Goal: Information Seeking & Learning: Find specific fact

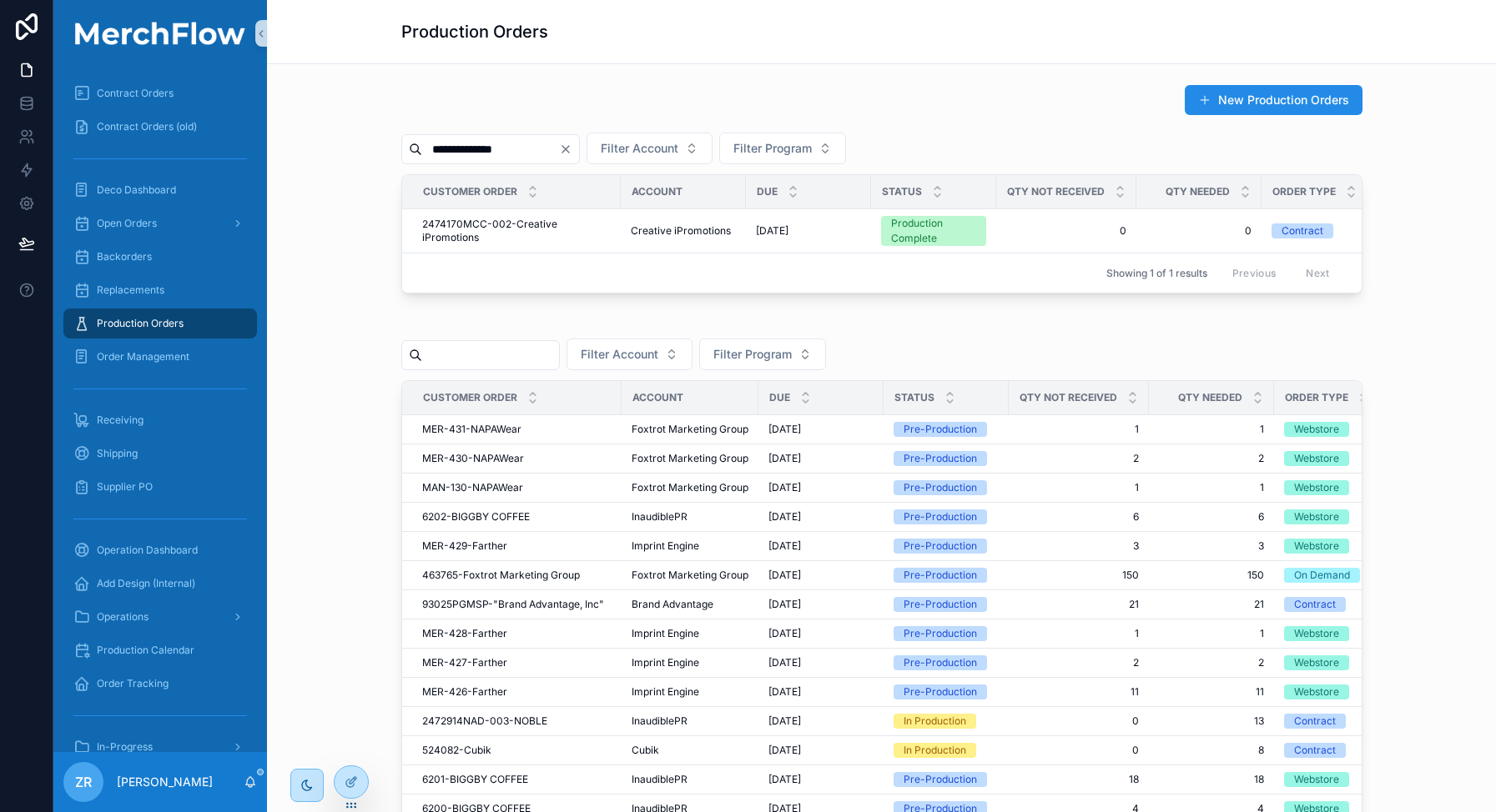
click at [482, 151] on input "**********" at bounding box center [490, 150] width 137 height 24
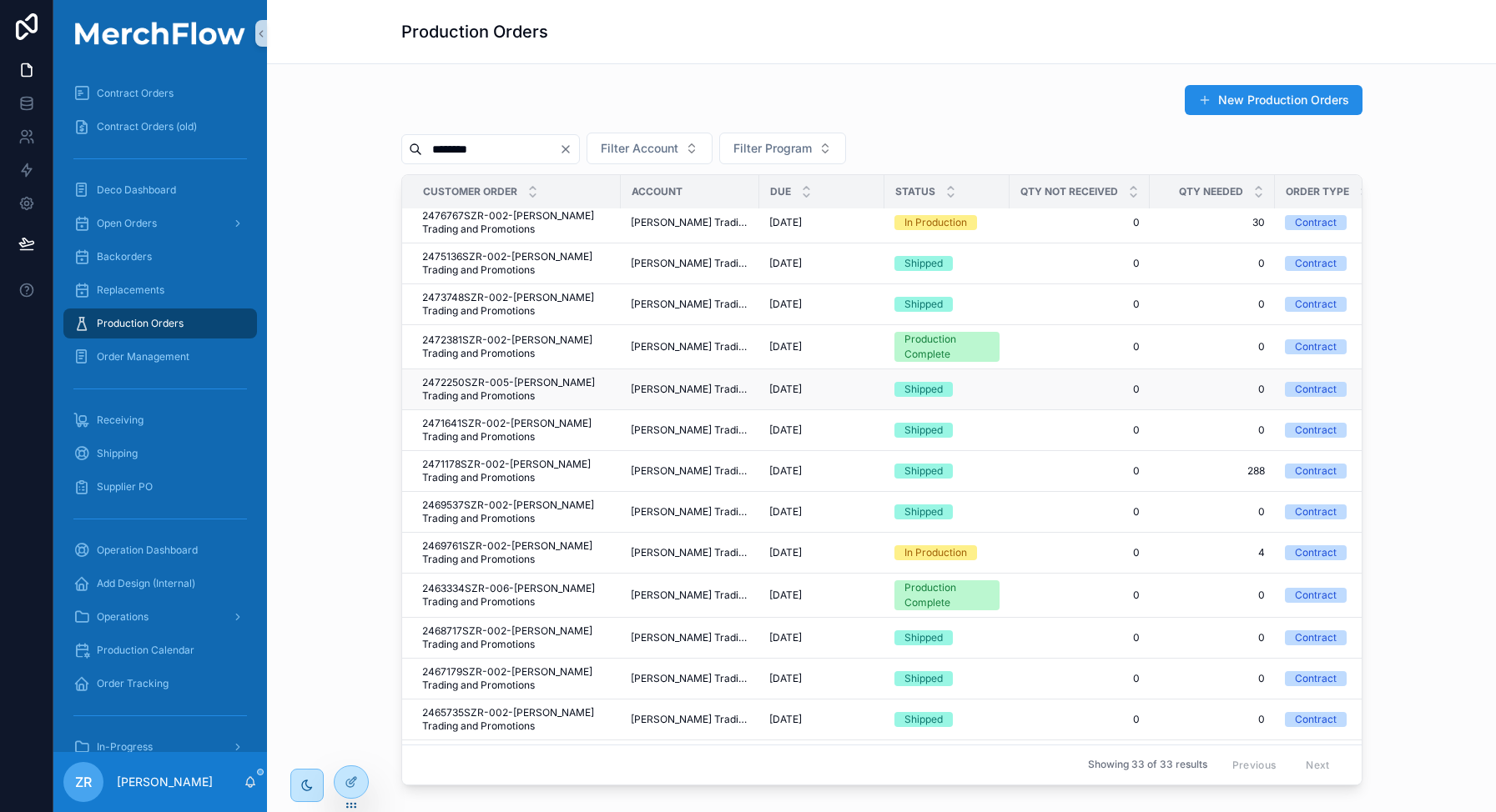
scroll to position [12, 0]
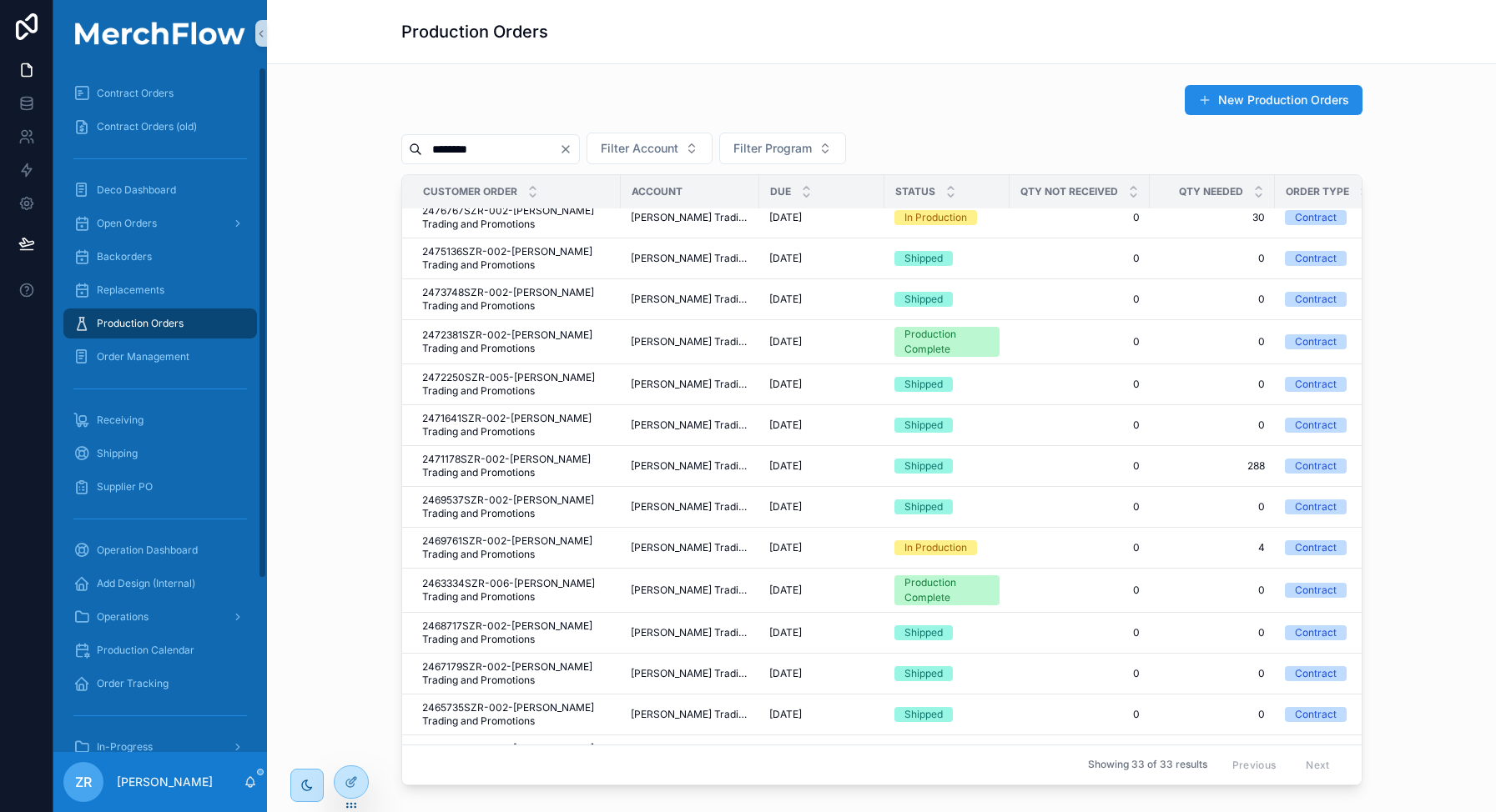
click at [505, 150] on input "********" at bounding box center [490, 150] width 137 height 24
type input "****"
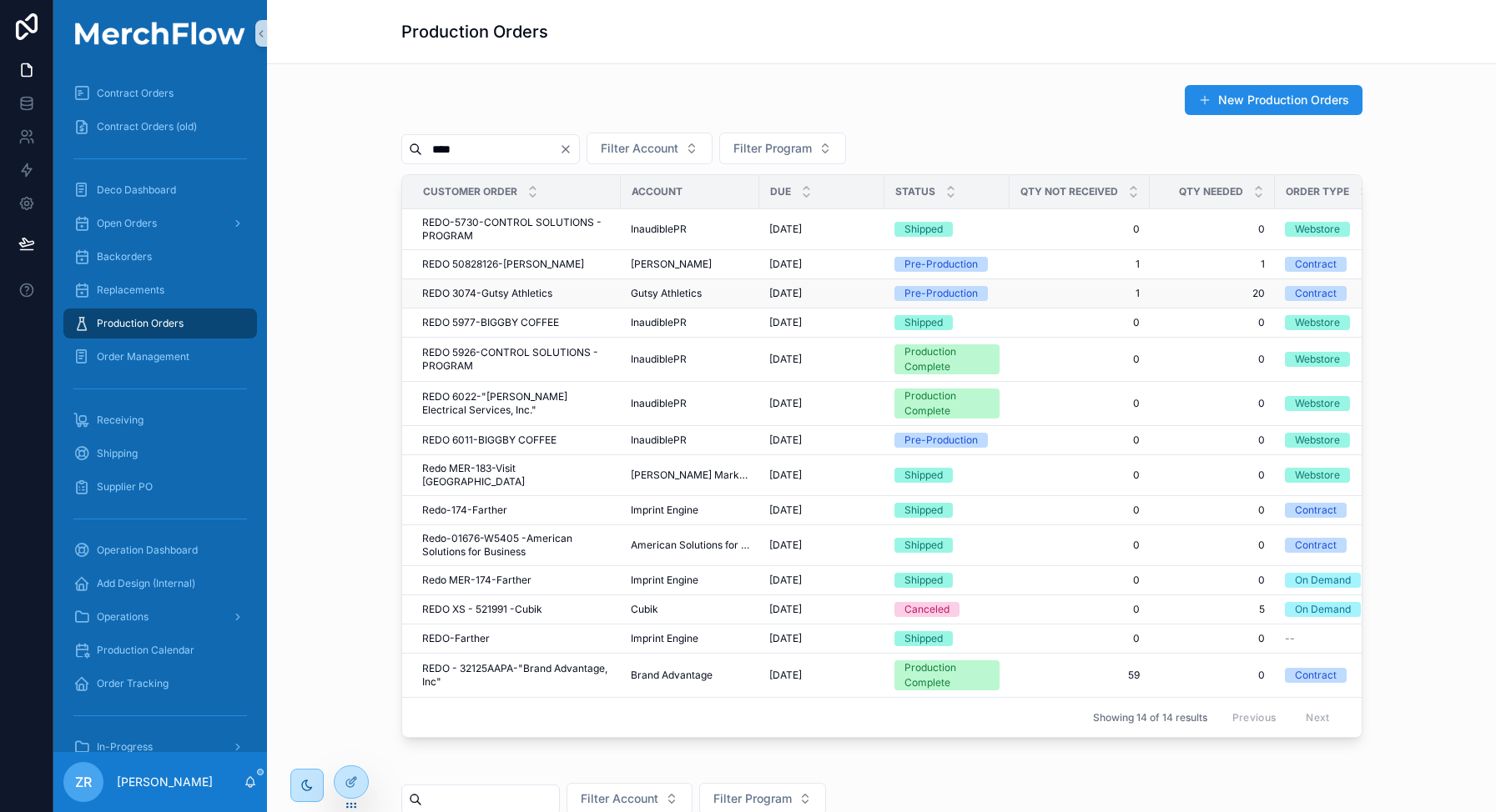
click at [517, 296] on span "REDO 3074-Gutsy Athletics" at bounding box center [486, 293] width 131 height 14
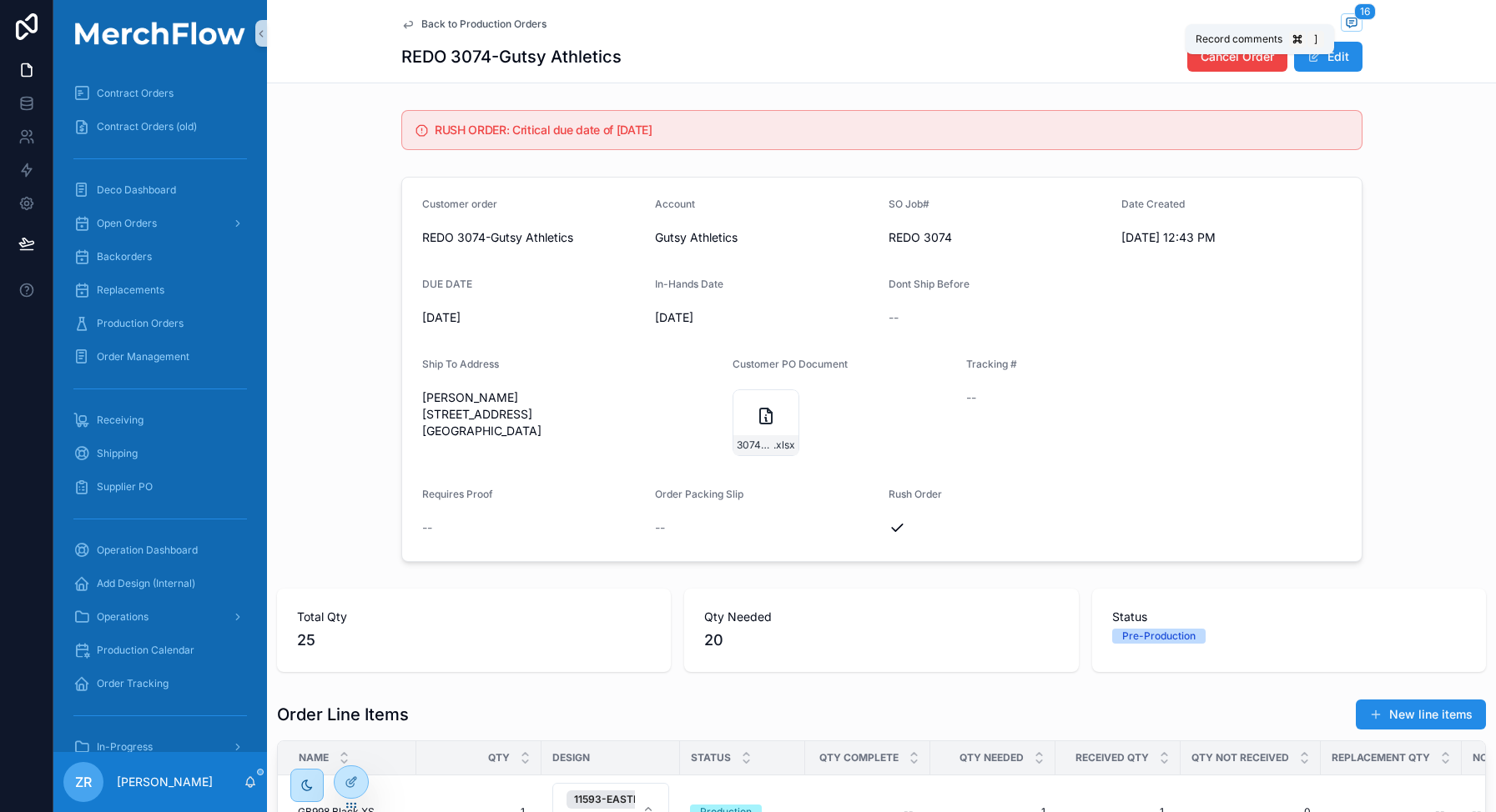
click at [1352, 21] on span "scrollable content" at bounding box center [1352, 23] width 22 height 18
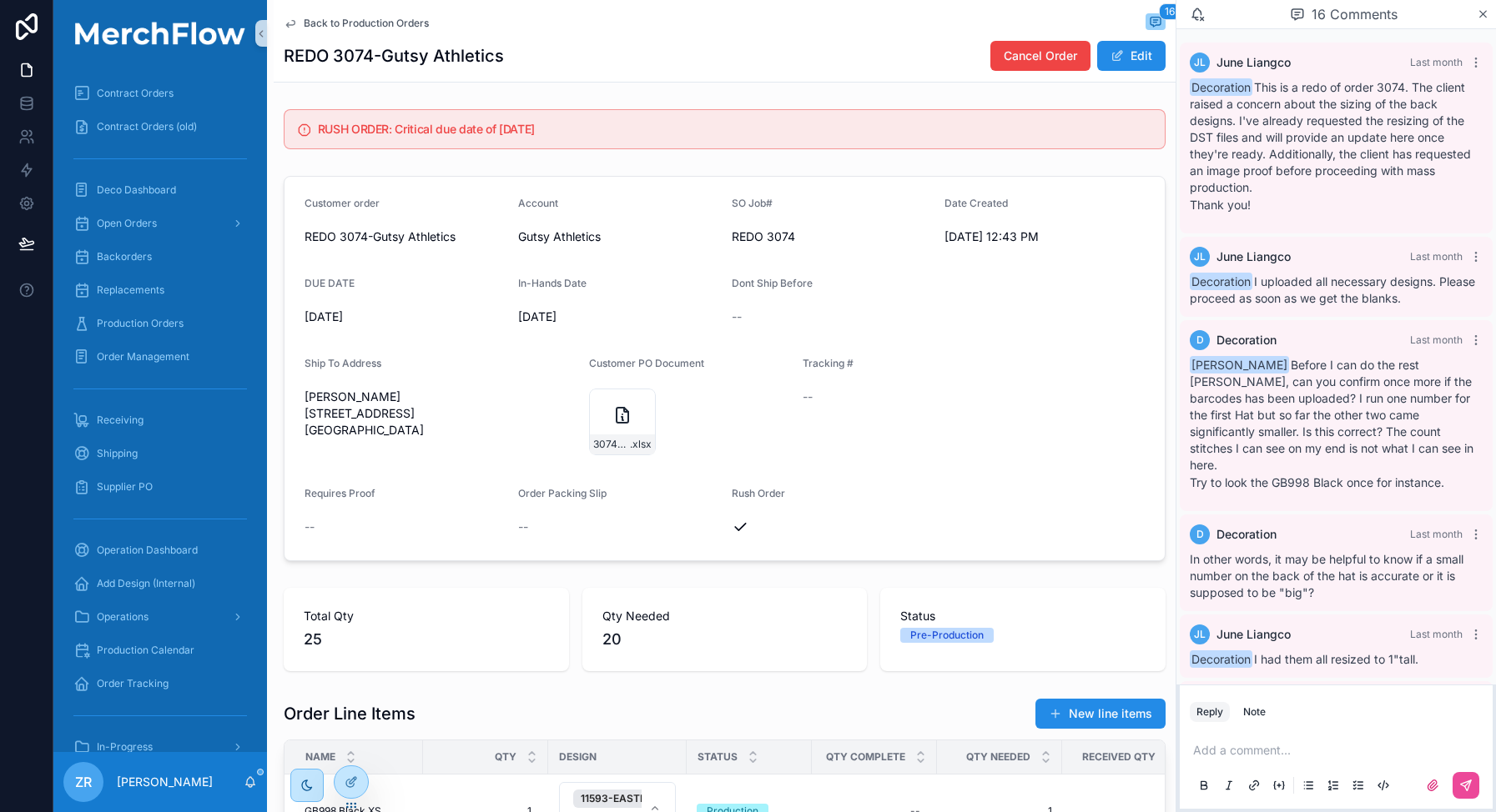
scroll to position [1089, 0]
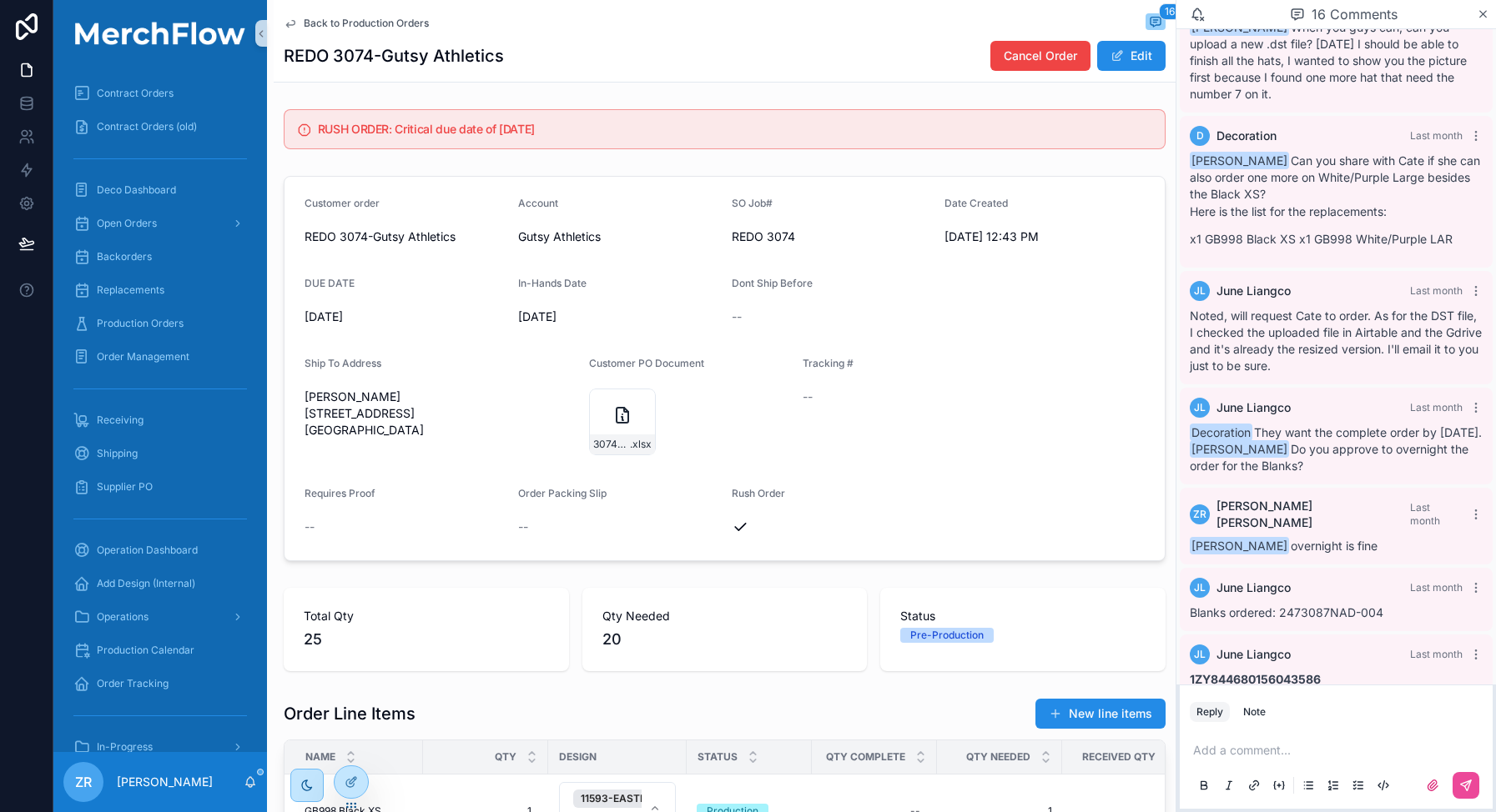
click at [361, 58] on h1 "REDO 3074-Gutsy Athletics" at bounding box center [393, 56] width 220 height 24
copy h1 "3074"
click at [296, 54] on h1 "REDO 3074-Gutsy Athletics" at bounding box center [393, 56] width 220 height 24
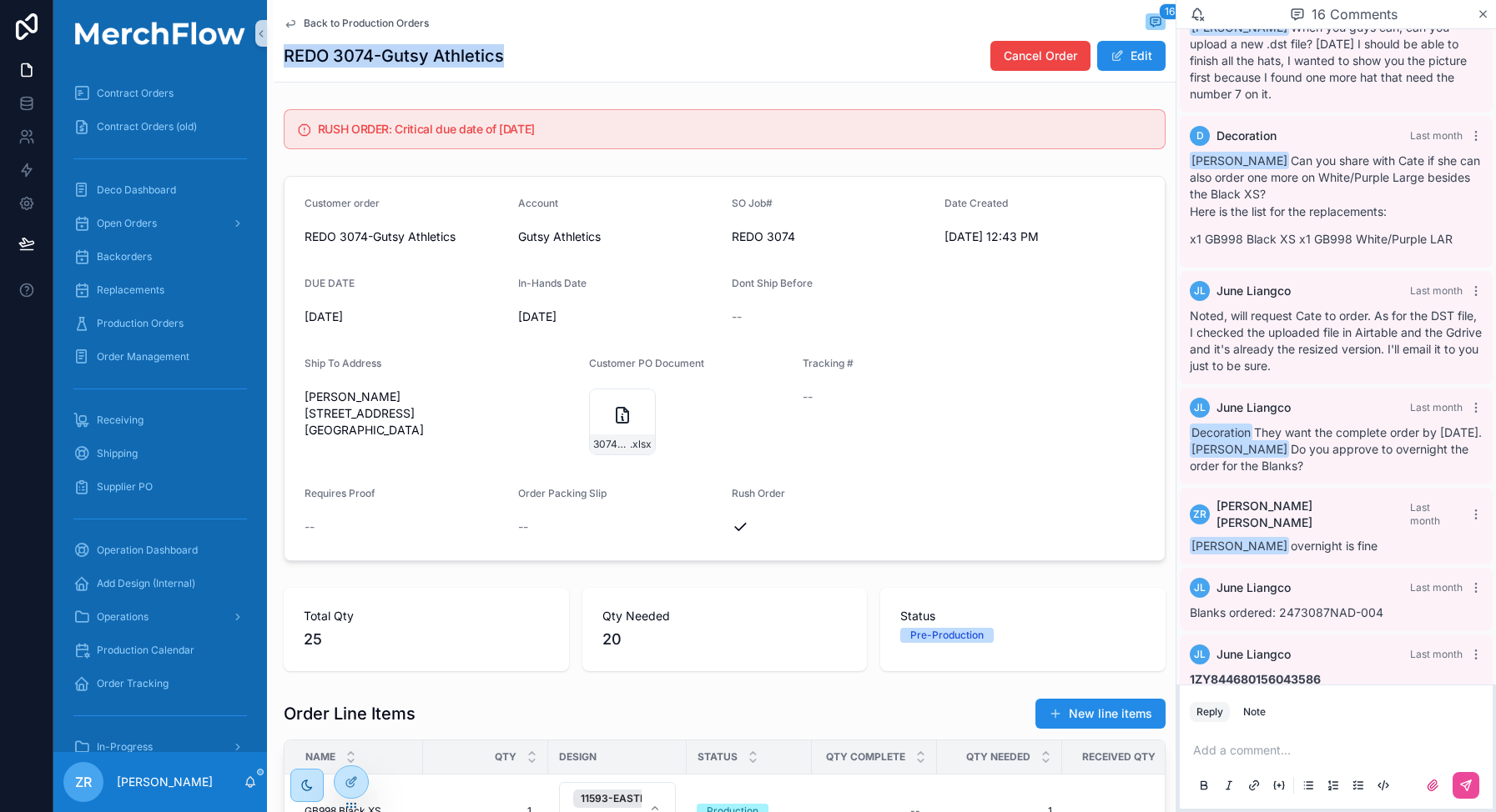
click at [296, 54] on h1 "REDO 3074-Gutsy Athletics" at bounding box center [393, 56] width 220 height 24
copy h1 "REDO 3074-Gutsy Athletics"
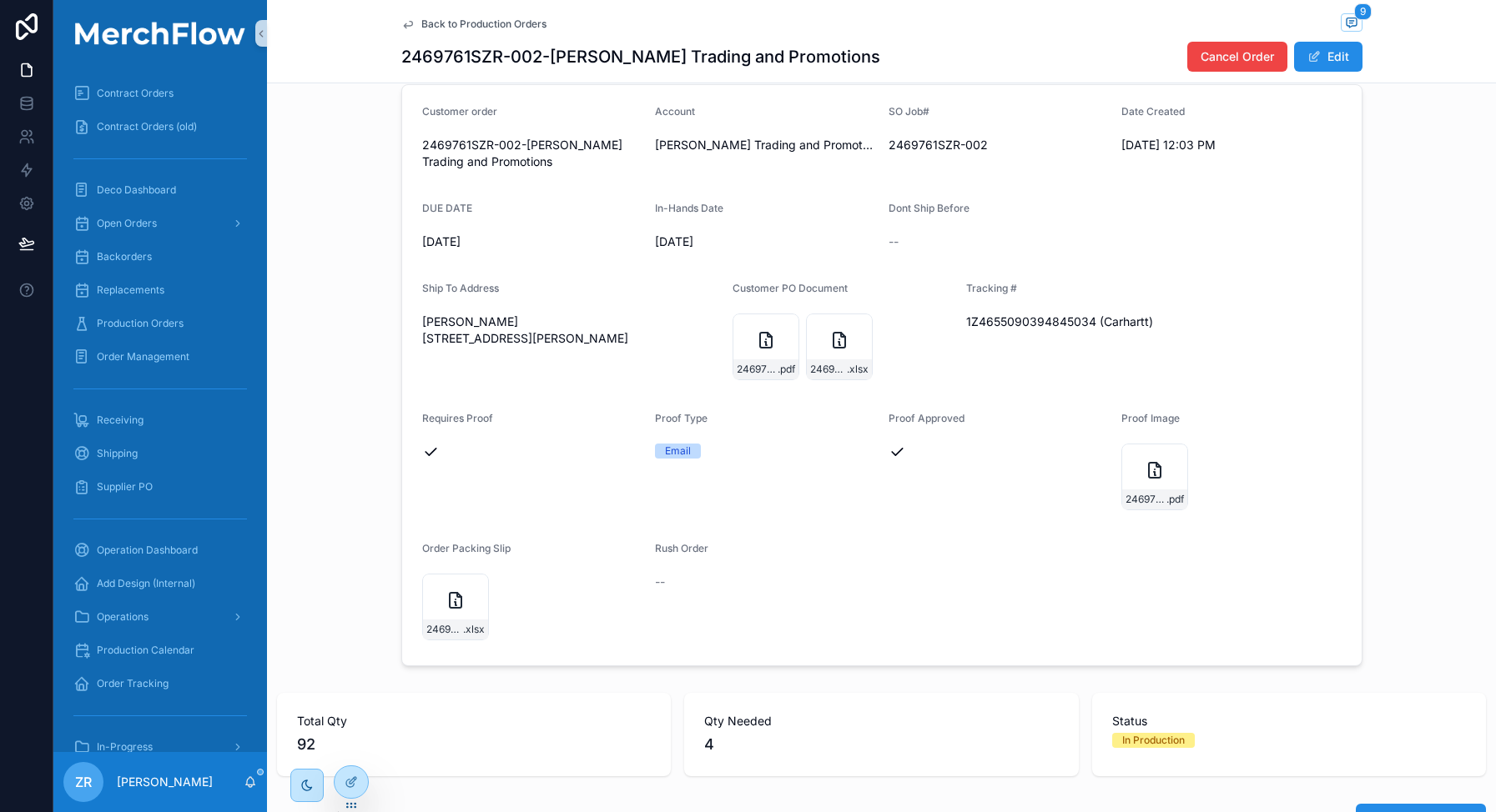
scroll to position [52, 0]
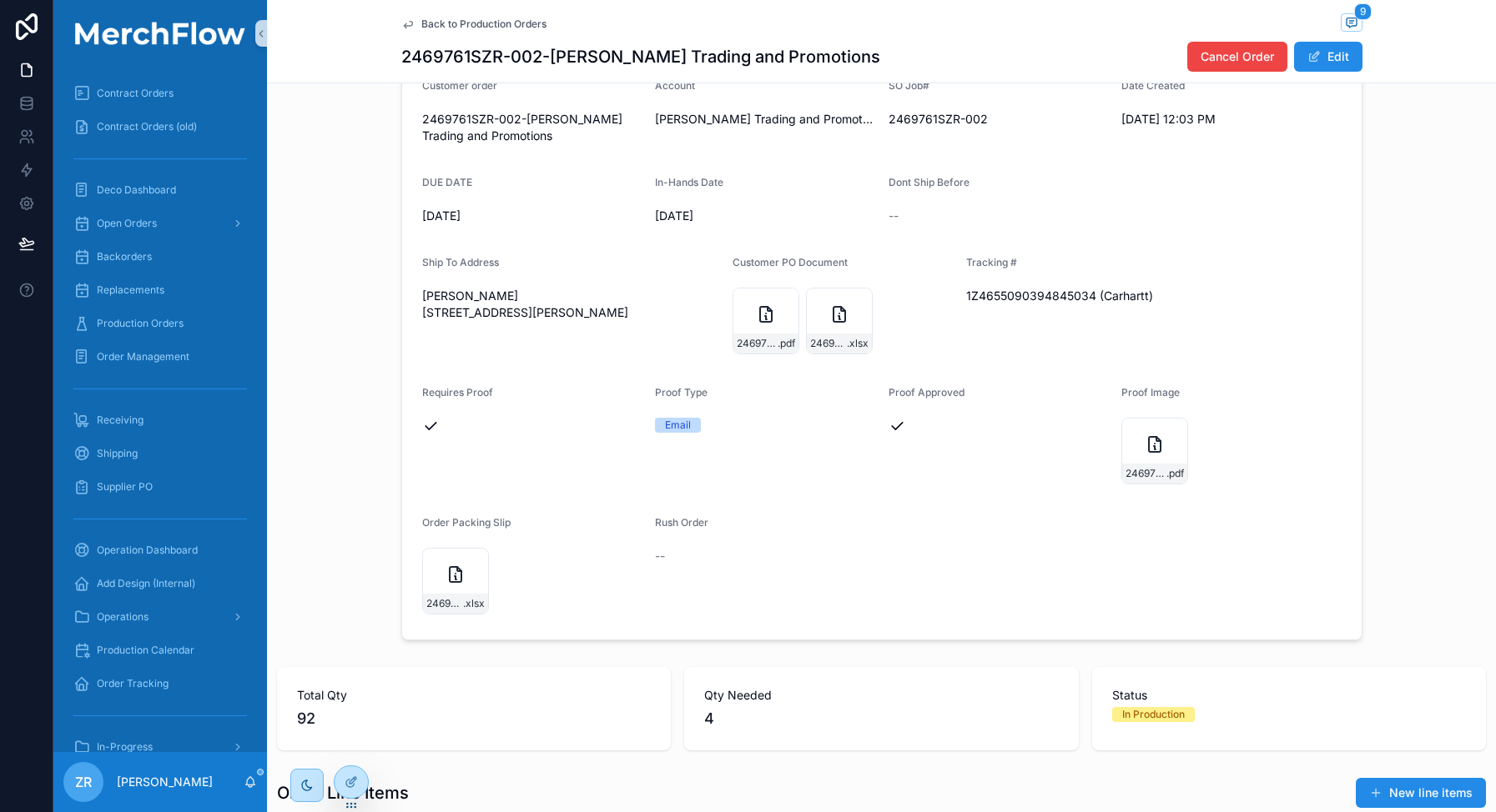
click at [457, 55] on h1 "2469761SZR-002-[PERSON_NAME] Trading and Promotions" at bounding box center [641, 57] width 479 height 24
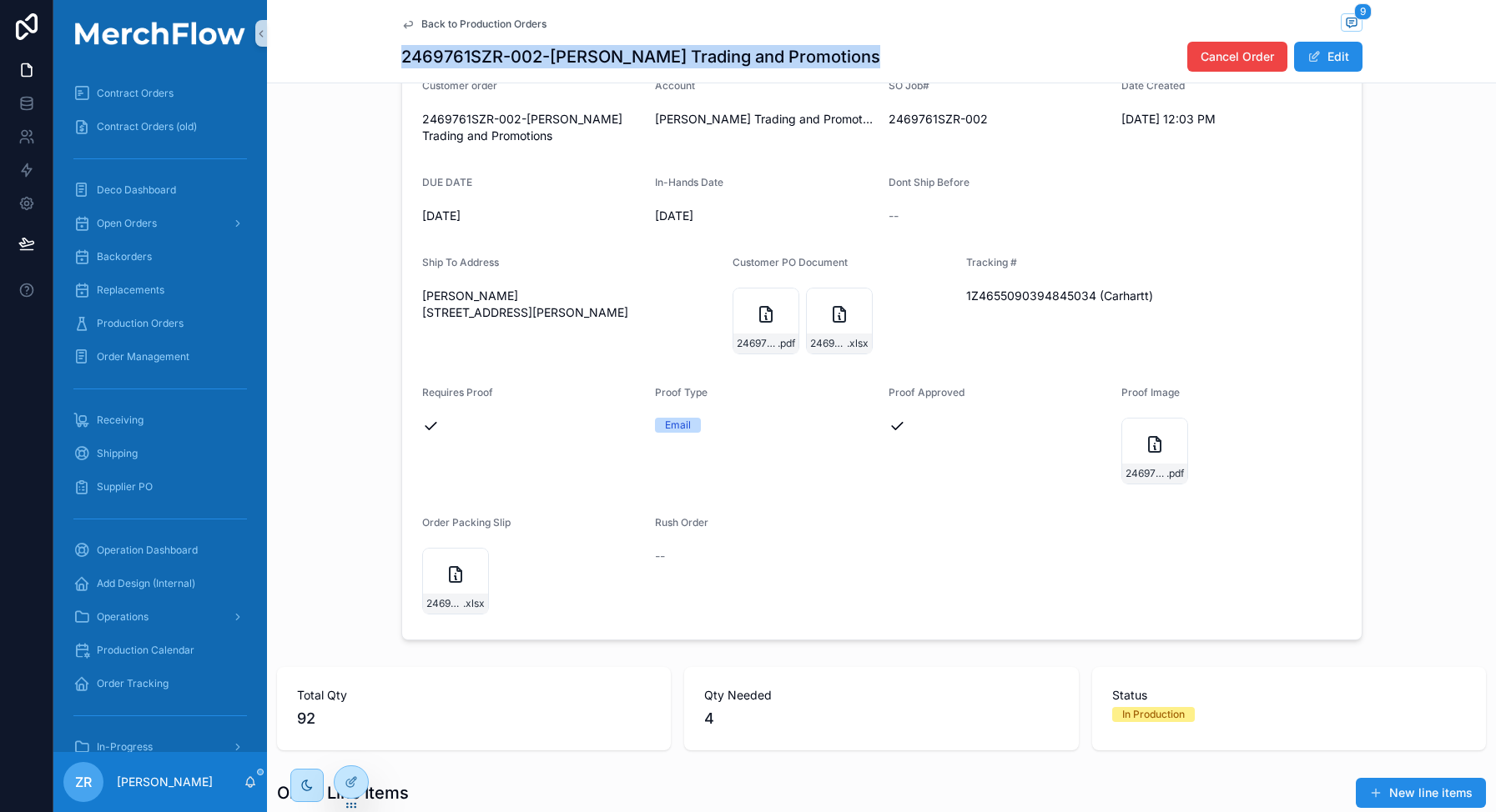
copy h1 "2469761SZR-002-[PERSON_NAME] Trading and Promotions"
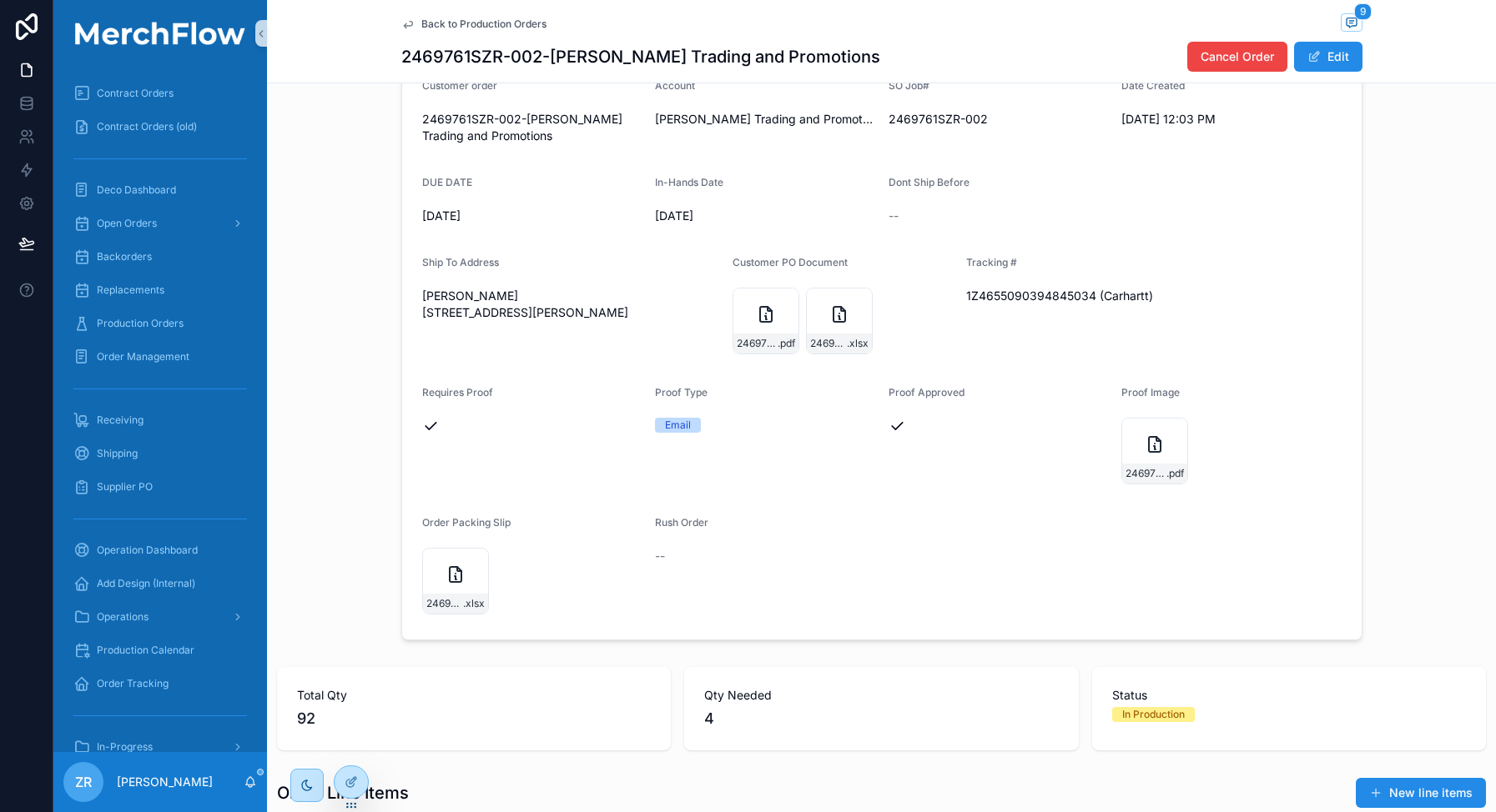
click at [528, 55] on h1 "2469761SZR-002-[PERSON_NAME] Trading and Promotions" at bounding box center [641, 57] width 479 height 24
drag, startPoint x: 532, startPoint y: 57, endPoint x: 392, endPoint y: 57, distance: 140.0
click at [392, 57] on div "Back to Production Orders 9 2469761SZR-002-Sweitzer Trading and Promotions Canc…" at bounding box center [881, 41] width 1229 height 83
copy h1 "2469761SZR-002"
